Goal: Information Seeking & Learning: Find specific fact

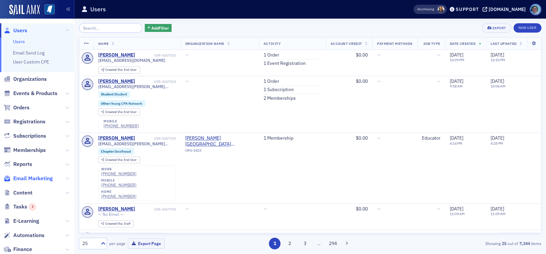
click at [33, 181] on span "Email Marketing" at bounding box center [33, 178] width 40 height 7
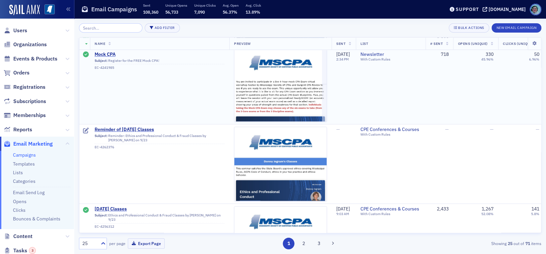
scroll to position [598, 0]
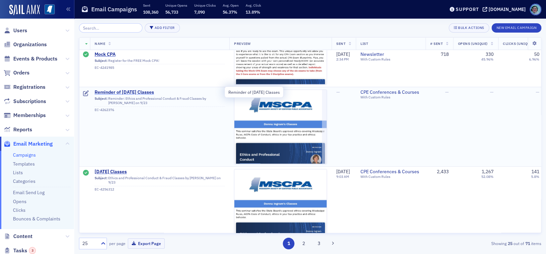
click at [150, 89] on span "Reminder of September 23rd Classes" at bounding box center [160, 92] width 130 height 6
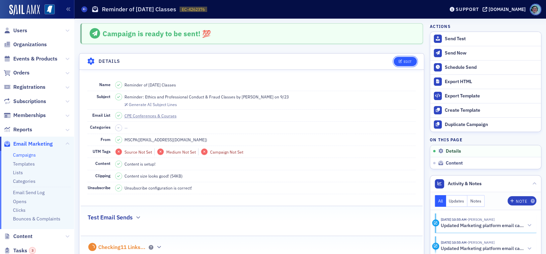
click at [394, 64] on button "Edit" at bounding box center [405, 61] width 23 height 9
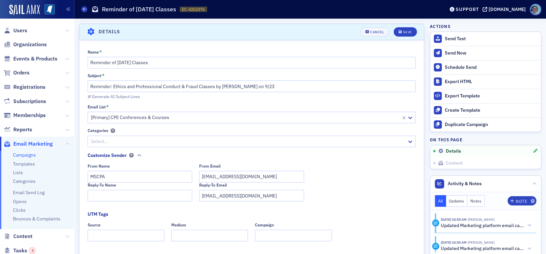
scroll to position [31, 0]
click at [225, 91] on div "Generate AI Subject Lines" at bounding box center [252, 94] width 328 height 7
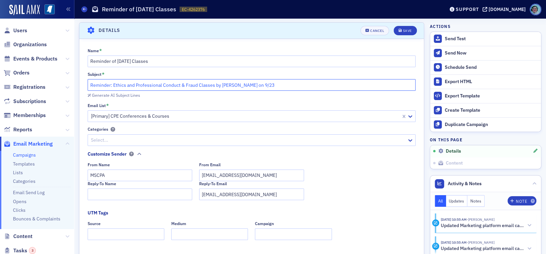
click at [224, 90] on input "Reminder: Ethics and Professional Conduct & Fraud Classes by Donna Ingram on 9/…" at bounding box center [252, 85] width 328 height 12
paste input "LAST CHANCE: Ethics and Professional Conduct & Fraud Classes by Donna Ingram TO…"
type input "LAST CHANCE: Ethics and Professional Conduct & Fraud Classes by Donna Ingram TO…"
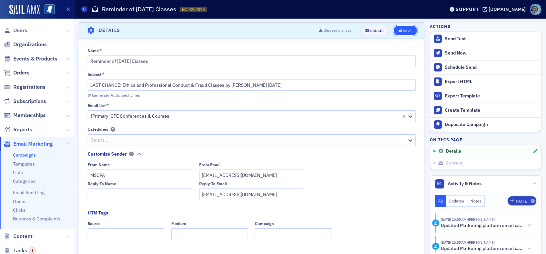
click at [399, 30] on icon "submit" at bounding box center [400, 31] width 3 height 4
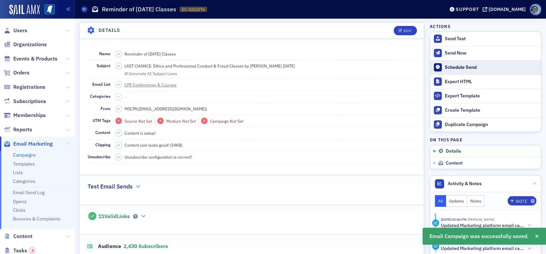
click at [470, 61] on button "Schedule Send" at bounding box center [485, 67] width 111 height 14
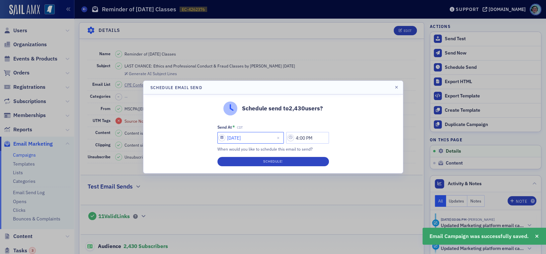
click at [277, 140] on input "09/19/2025" at bounding box center [251, 138] width 66 height 12
select select "8"
select select "2025"
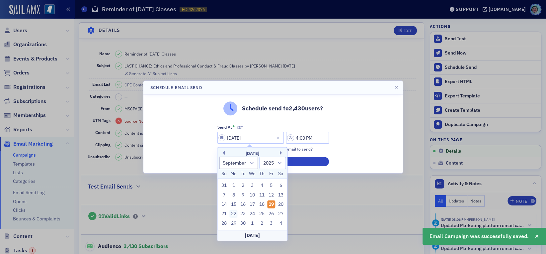
click at [233, 216] on div "22" at bounding box center [234, 214] width 8 height 8
type input "09/22/2025"
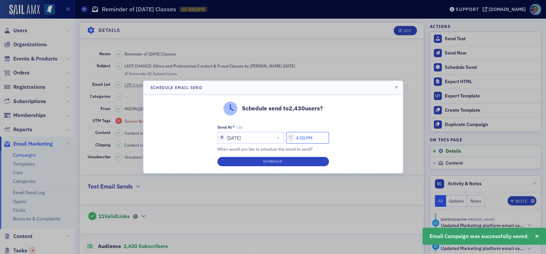
click at [306, 138] on input "4:00 PM" at bounding box center [307, 138] width 43 height 12
click at [268, 136] on button "AM" at bounding box center [268, 138] width 13 height 12
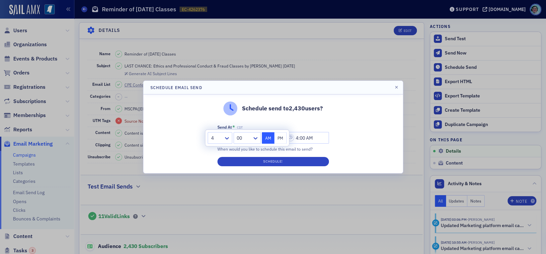
click at [221, 134] on div at bounding box center [217, 138] width 13 height 8
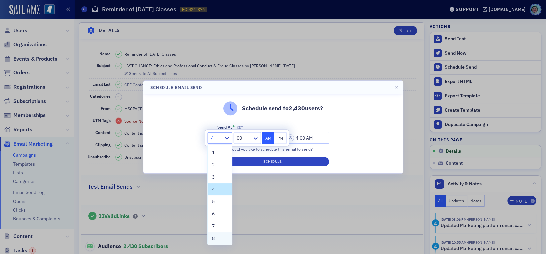
scroll to position [50, 0]
click at [219, 198] on div "9" at bounding box center [220, 200] width 16 height 7
type input "9:00 AM"
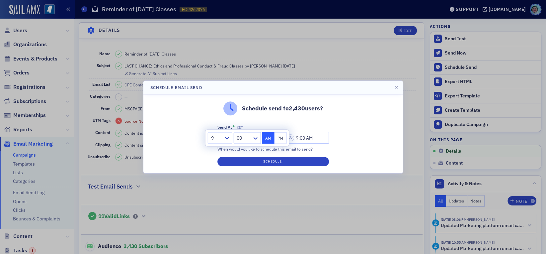
click at [343, 134] on div "Schedule send to 2,430 users? Send At * CDT 09/22/2025 9:00 AM When would you l…" at bounding box center [273, 133] width 260 height 79
select select "8"
select select "2025"
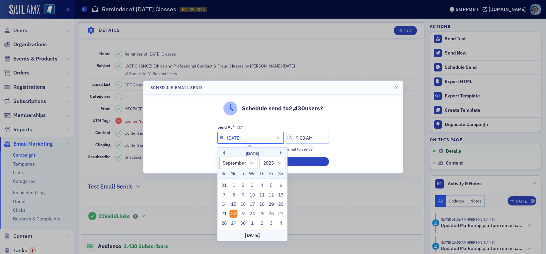
click at [243, 138] on input "09/22/2025" at bounding box center [251, 138] width 66 height 12
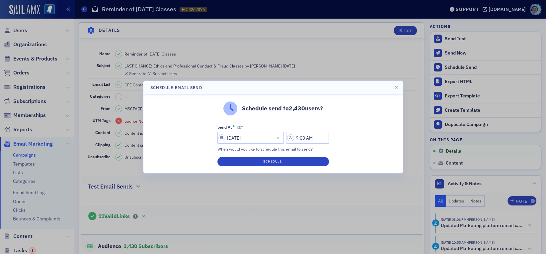
click at [320, 125] on div "Send At * CDT" at bounding box center [274, 127] width 112 height 5
click at [296, 162] on button "Schedule!" at bounding box center [274, 161] width 112 height 9
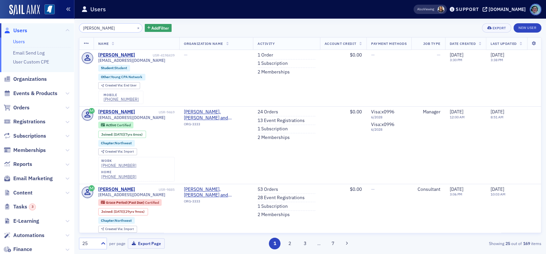
type input "[PERSON_NAME]"
click at [136, 26] on button "×" at bounding box center [139, 28] width 6 height 6
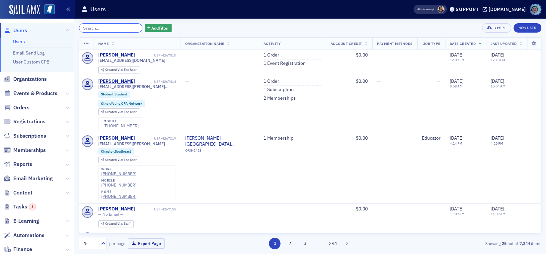
click at [124, 26] on input "search" at bounding box center [110, 27] width 63 height 9
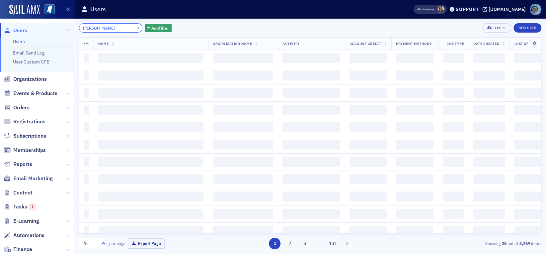
type input "[PERSON_NAME]"
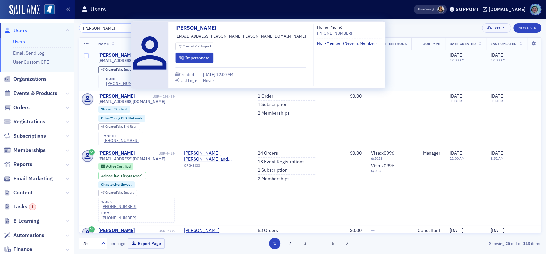
click at [123, 56] on div "[PERSON_NAME]" at bounding box center [116, 55] width 37 height 6
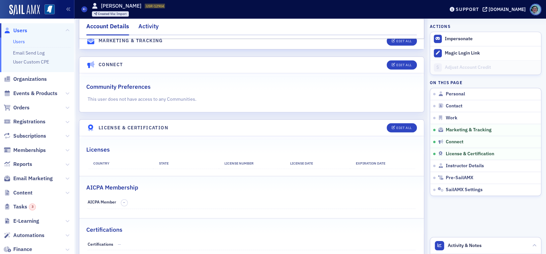
click at [141, 30] on div "Activity" at bounding box center [149, 28] width 20 height 12
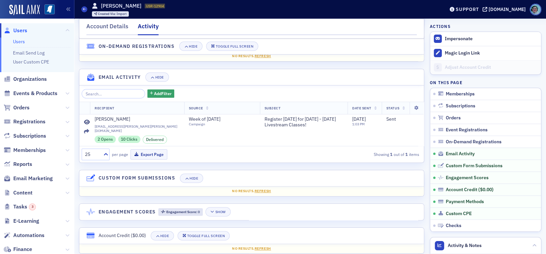
scroll to position [106, 0]
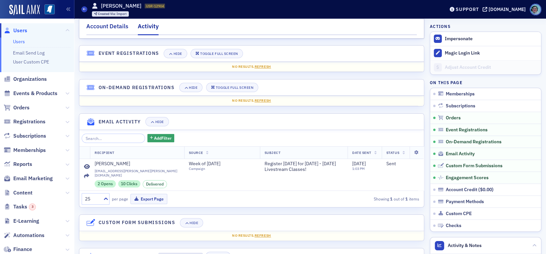
click at [113, 27] on div "Account Details" at bounding box center [107, 28] width 42 height 12
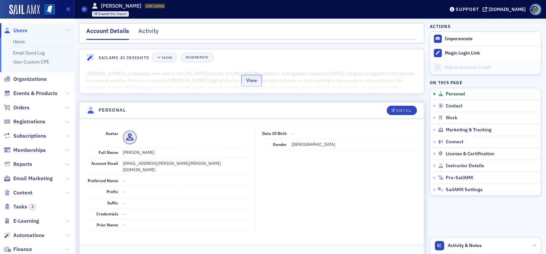
click at [255, 75] on button "View" at bounding box center [251, 81] width 21 height 12
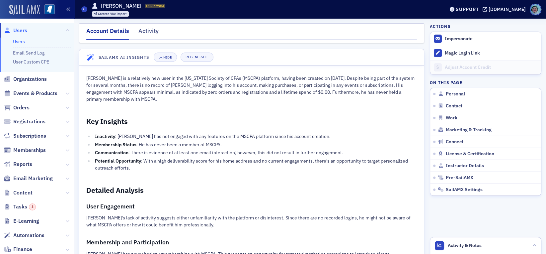
click at [39, 5] on img at bounding box center [24, 10] width 31 height 11
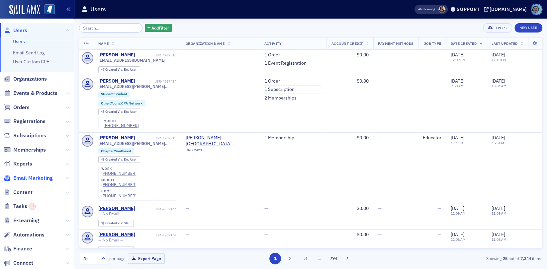
click at [30, 176] on span "Email Marketing" at bounding box center [33, 178] width 40 height 7
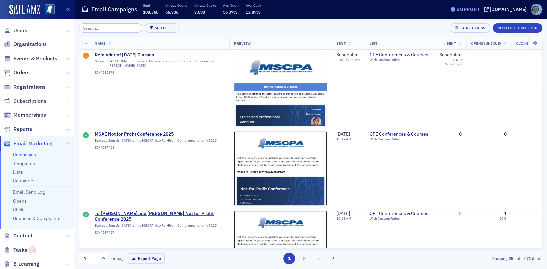
click at [480, 6] on div "Support" at bounding box center [468, 9] width 23 height 6
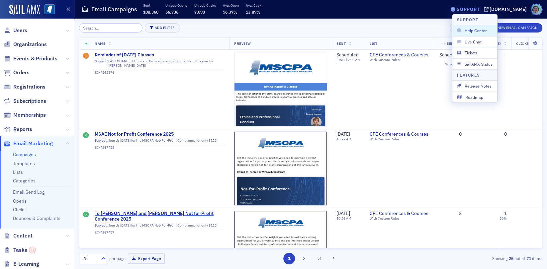
click at [476, 10] on div "Support" at bounding box center [468, 9] width 23 height 6
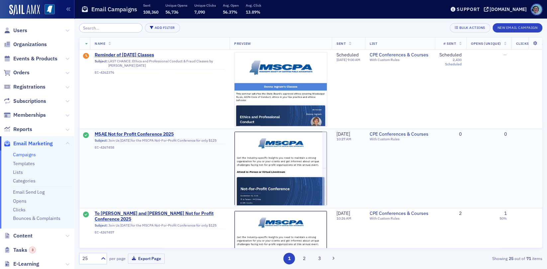
drag, startPoint x: 120, startPoint y: 138, endPoint x: 107, endPoint y: 174, distance: 39.0
click at [107, 174] on td "MSAE Not for Profit Conference 2025 Subject: Join Us Thursday for the MSCPA Not…" at bounding box center [160, 168] width 140 height 79
click at [26, 182] on link "Categories" at bounding box center [24, 181] width 23 height 6
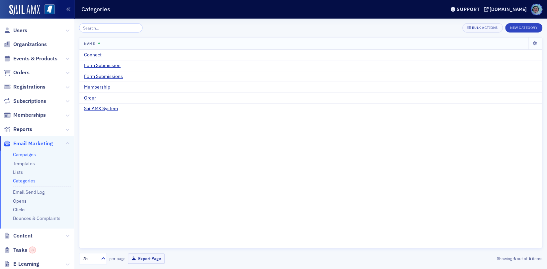
click at [23, 157] on link "Campaigns" at bounding box center [24, 155] width 23 height 6
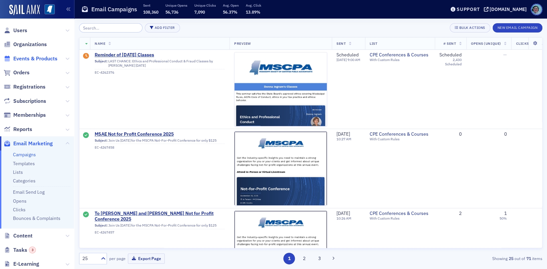
click at [42, 56] on span "Events & Products" at bounding box center [35, 58] width 44 height 7
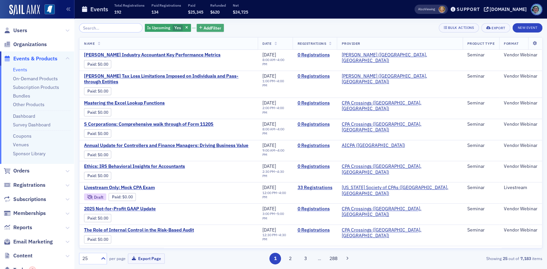
click at [207, 25] on span "Add Filter" at bounding box center [213, 28] width 18 height 6
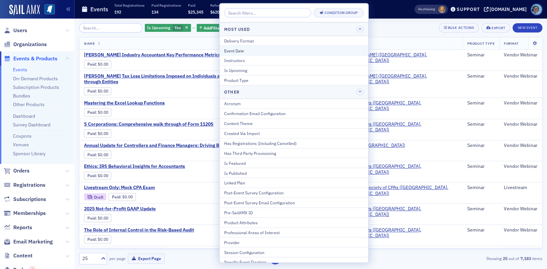
click at [235, 48] on div "Event Date" at bounding box center [294, 50] width 140 height 6
select select "8"
select select "2025"
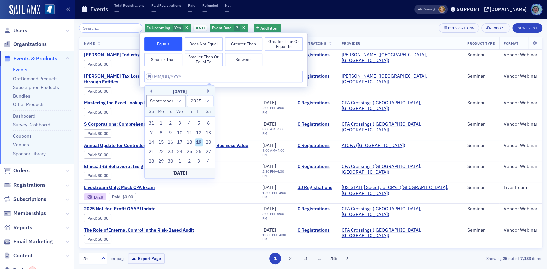
click at [192, 153] on div "25" at bounding box center [189, 152] width 8 height 8
type input "09/25/2025"
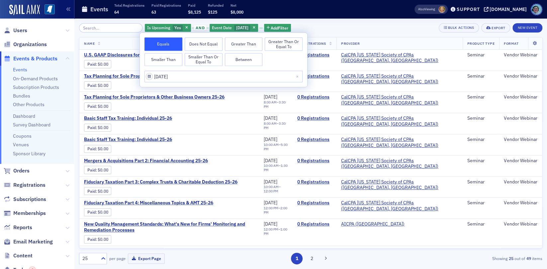
click at [330, 21] on div "Is Upcoming Yes and Event Date 9/25/2025 Add Filter Bulk Actions Export New Eve…" at bounding box center [310, 144] width 463 height 251
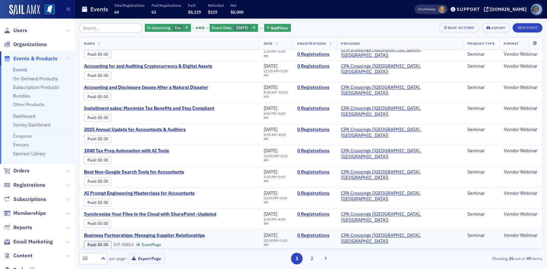
scroll to position [341, 0]
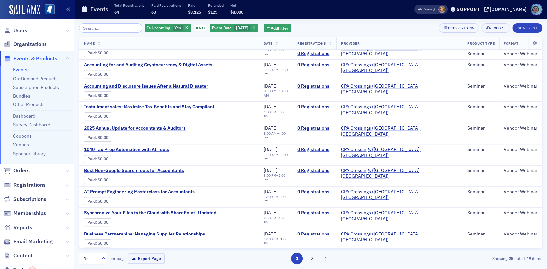
click at [319, 259] on div "1 2" at bounding box center [311, 259] width 150 height 12
click at [316, 260] on button "2" at bounding box center [312, 259] width 12 height 12
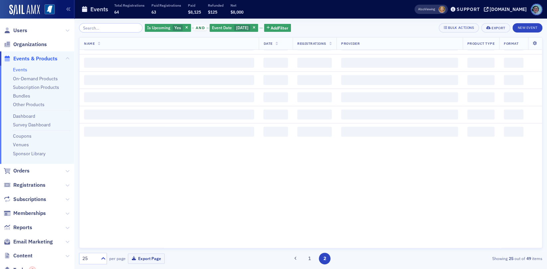
scroll to position [0, 0]
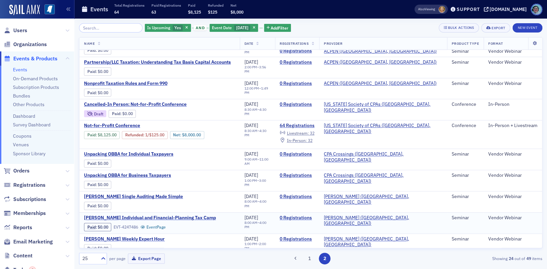
scroll to position [216, 0]
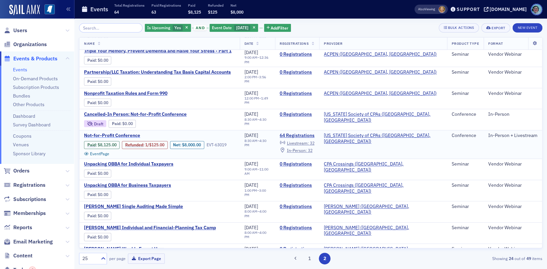
click at [131, 135] on span "Not-for-Profit Conference" at bounding box center [140, 136] width 112 height 6
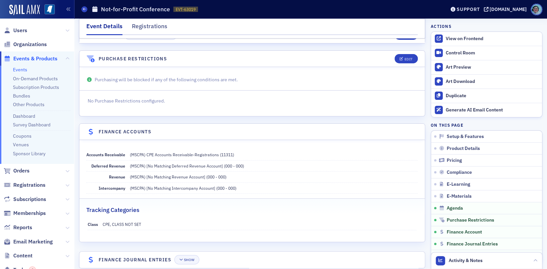
scroll to position [1512, 0]
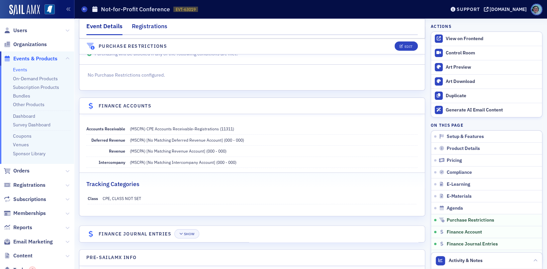
click at [157, 29] on div "Registrations" at bounding box center [150, 28] width 36 height 12
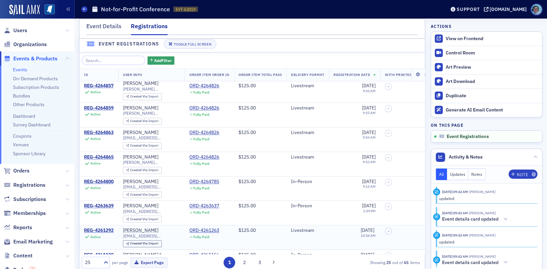
scroll to position [22, 0]
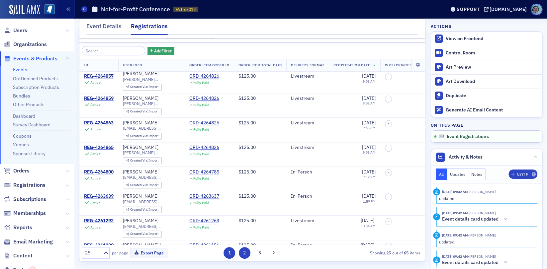
click at [244, 252] on button "2" at bounding box center [245, 253] width 12 height 12
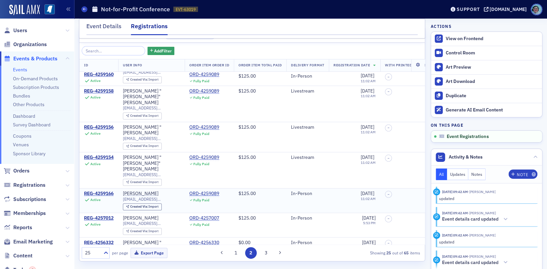
scroll to position [443, 0]
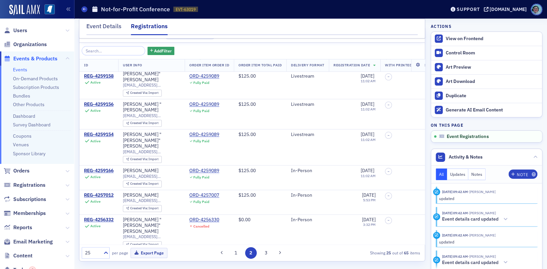
click at [260, 254] on button "3" at bounding box center [266, 253] width 12 height 12
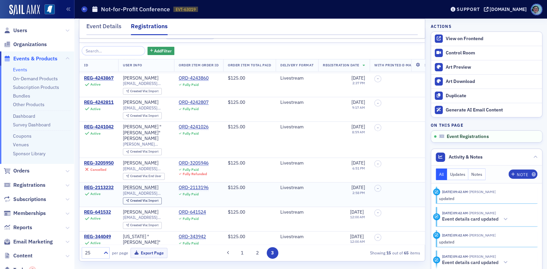
scroll to position [210, 0]
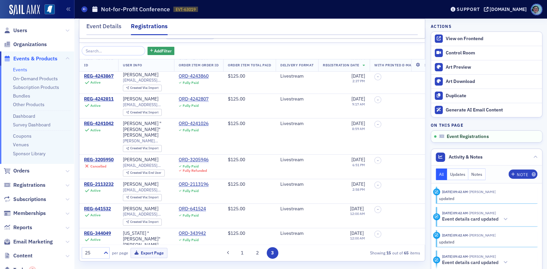
click at [292, 257] on div "1 2 3" at bounding box center [251, 253] width 108 height 12
click at [233, 252] on div "1 2 3" at bounding box center [251, 253] width 108 height 12
click at [236, 251] on button "1" at bounding box center [242, 253] width 12 height 12
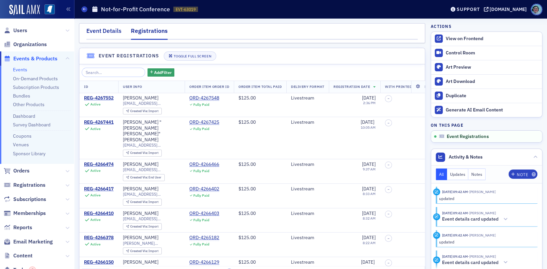
scroll to position [33, 0]
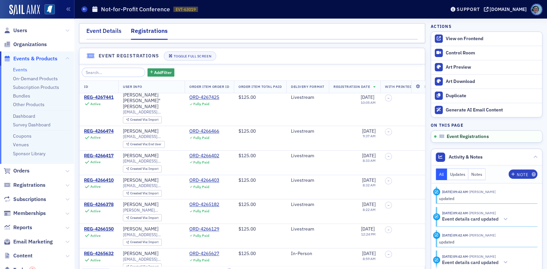
click at [104, 27] on div "Event Details" at bounding box center [103, 33] width 35 height 12
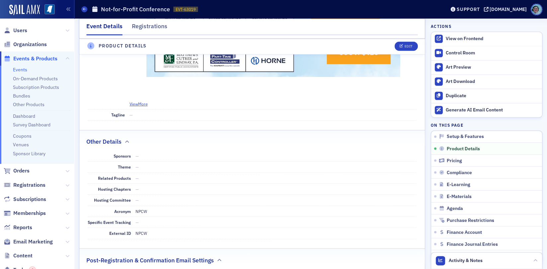
scroll to position [698, 0]
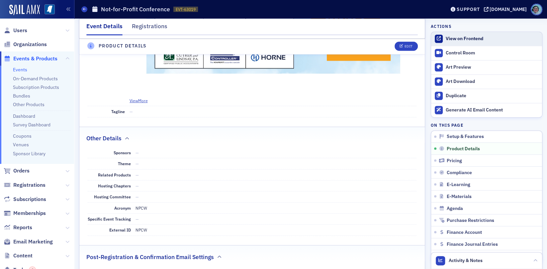
click at [473, 43] on link "View on Frontend" at bounding box center [486, 39] width 111 height 14
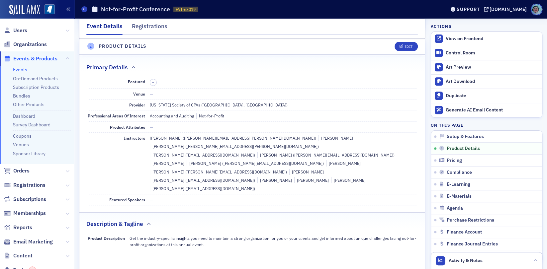
scroll to position [0, 0]
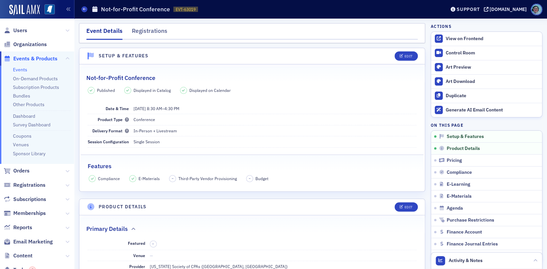
click at [80, 8] on header "Events Not-for-Profit Conference EVT-63019 63019 Support ms-cpa.org" at bounding box center [310, 9] width 473 height 19
click at [84, 8] on icon at bounding box center [84, 9] width 3 height 3
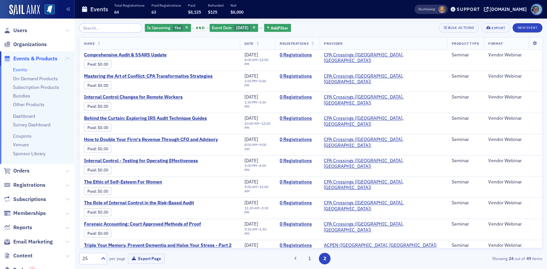
click at [113, 28] on input "search" at bounding box center [110, 27] width 63 height 9
click at [20, 28] on span "Users" at bounding box center [20, 30] width 14 height 7
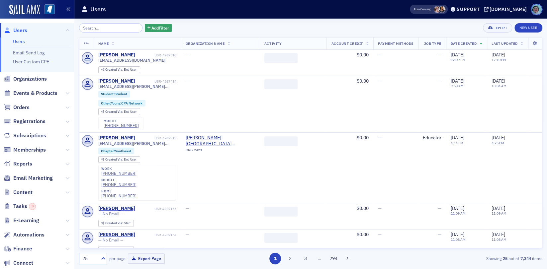
click at [109, 26] on input "search" at bounding box center [110, 27] width 63 height 9
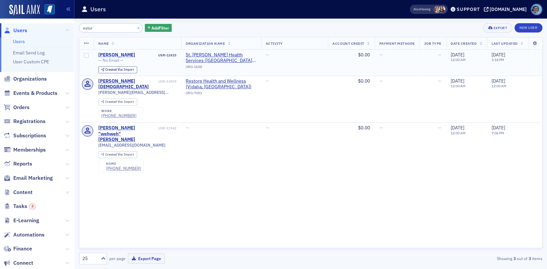
type input "estor"
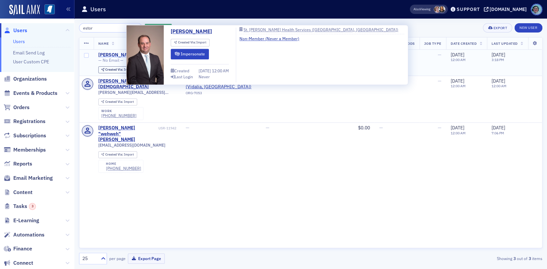
click at [118, 53] on div "Dave Estorge" at bounding box center [116, 55] width 37 height 6
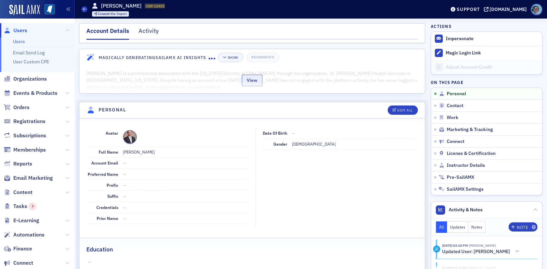
click at [247, 85] on button "View" at bounding box center [252, 81] width 21 height 12
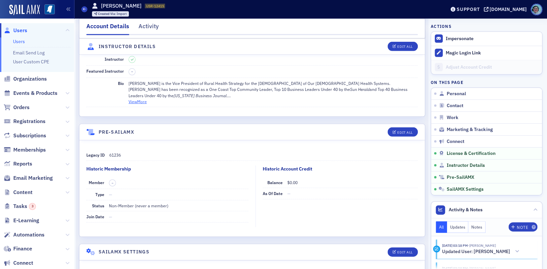
scroll to position [1288, 0]
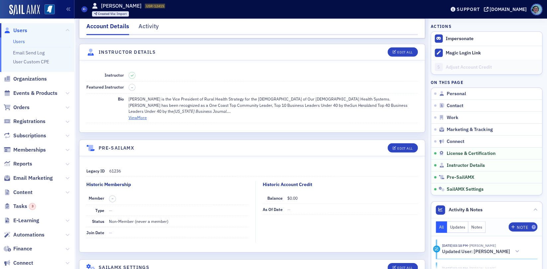
click at [142, 115] on button "View More" at bounding box center [138, 118] width 18 height 6
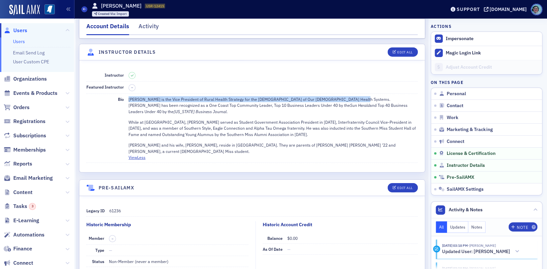
drag, startPoint x: 128, startPoint y: 90, endPoint x: 344, endPoint y: 90, distance: 215.9
click at [344, 96] on p "Dave Estorge is the Vice President of Rural Health Strategy for the Franciscan …" at bounding box center [273, 105] width 289 height 18
copy p "Dave Estorge is the Vice President of Rural Health Strategy for the Franciscan …"
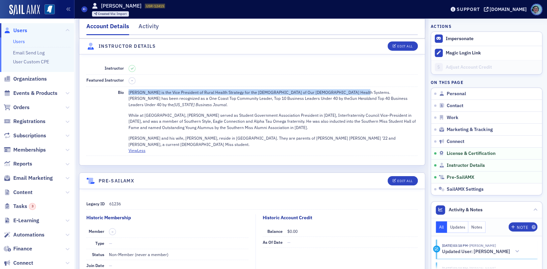
scroll to position [1513, 0]
